Goal: Navigation & Orientation: Find specific page/section

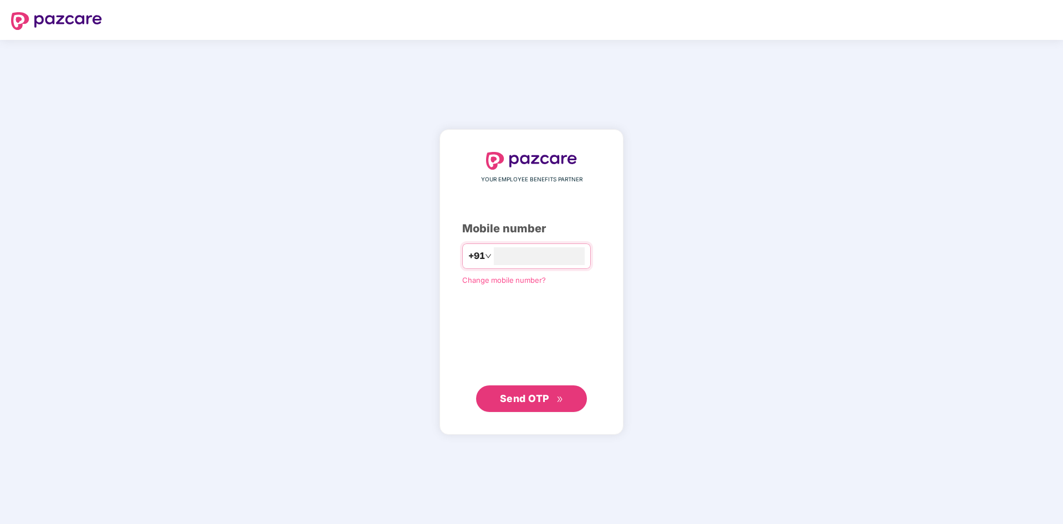
type input "**********"
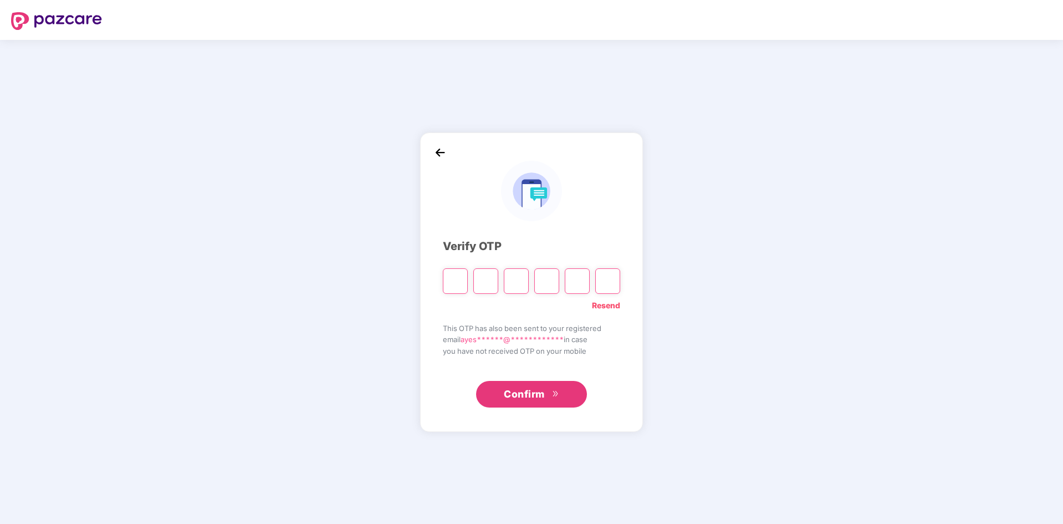
type input "*"
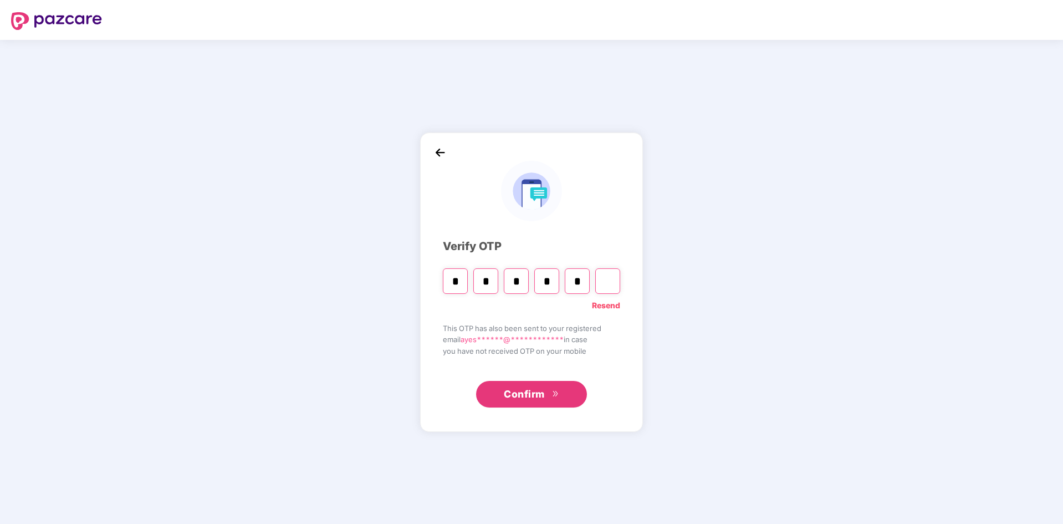
type input "*"
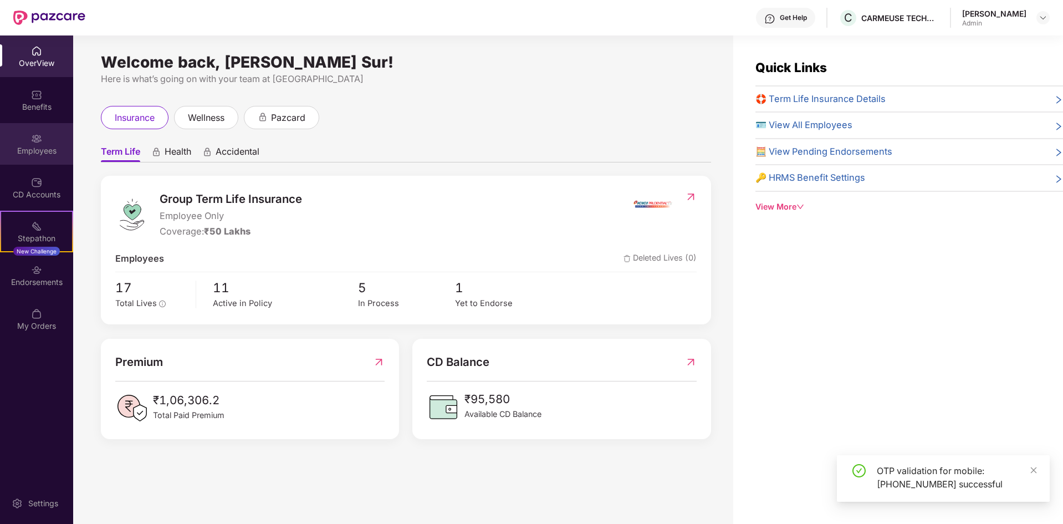
click at [44, 149] on div "Employees" at bounding box center [36, 150] width 73 height 11
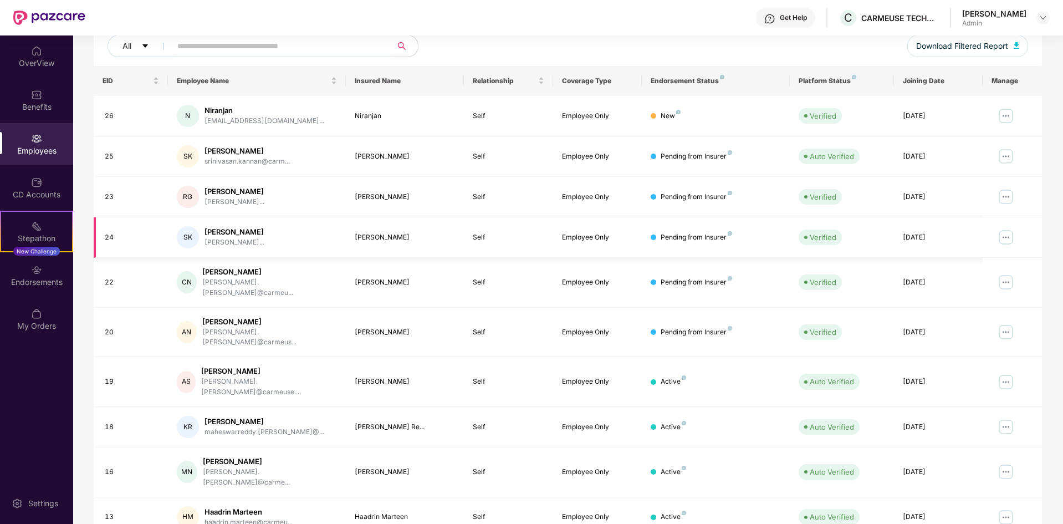
scroll to position [157, 0]
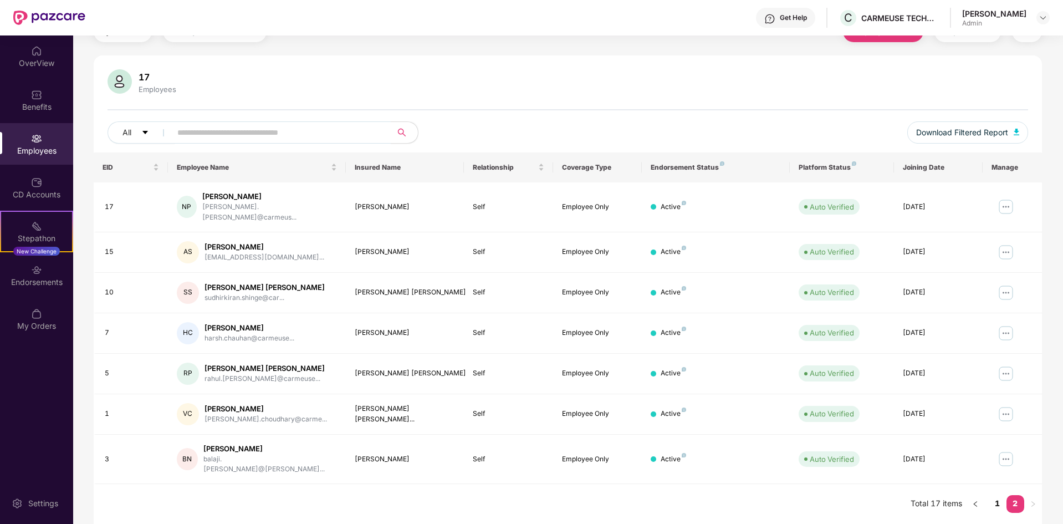
scroll to position [36, 0]
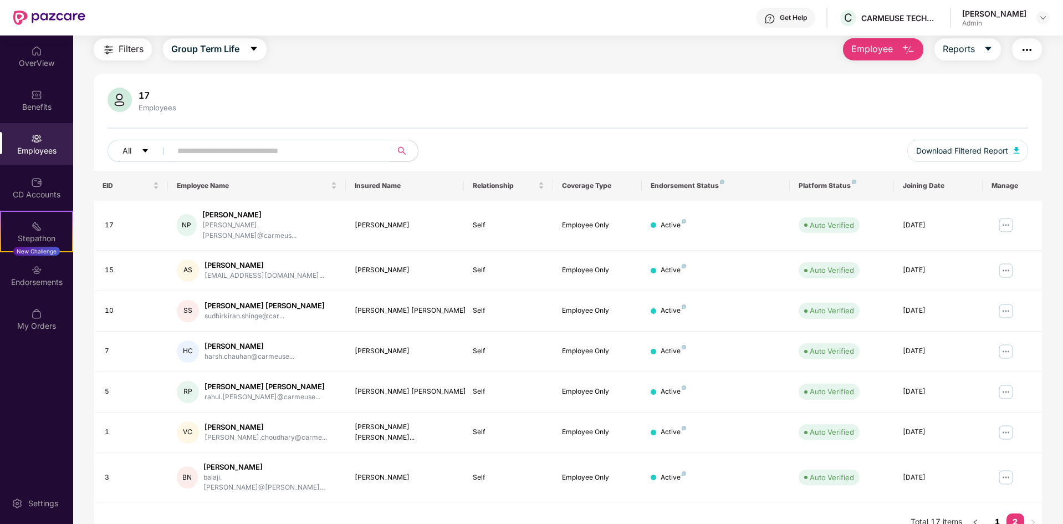
click at [997, 513] on link "1" at bounding box center [998, 521] width 18 height 17
